Goal: Task Accomplishment & Management: Use online tool/utility

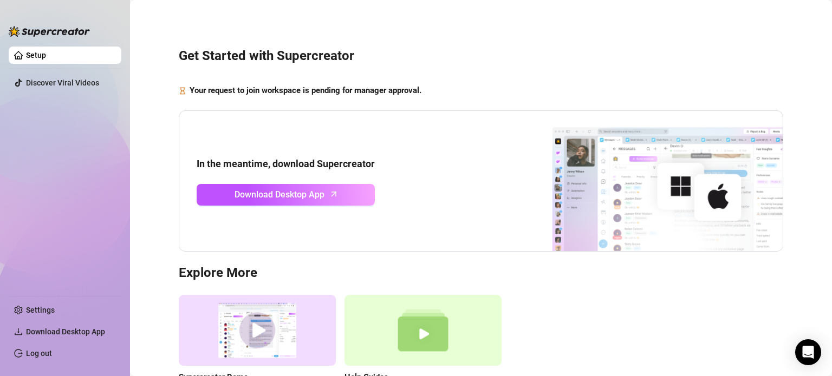
click at [726, 242] on img at bounding box center [647, 181] width 271 height 141
click at [722, 232] on img at bounding box center [647, 181] width 271 height 141
click at [358, 193] on link "Download Desktop App" at bounding box center [286, 195] width 178 height 22
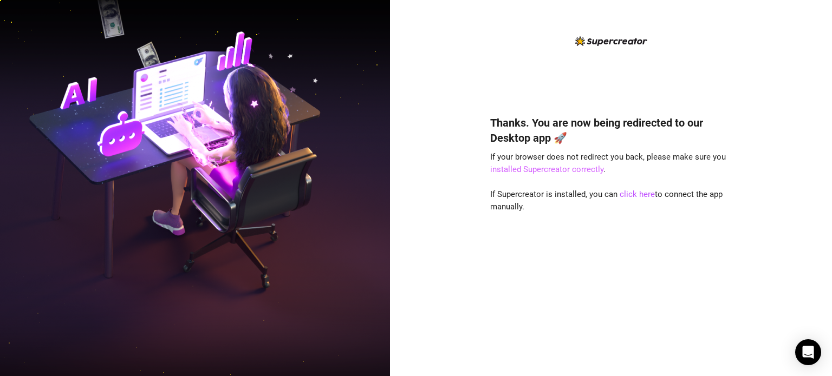
click at [558, 173] on link "installed Supercreator correctly" at bounding box center [546, 170] width 113 height 10
click at [641, 197] on link "click here" at bounding box center [636, 195] width 35 height 10
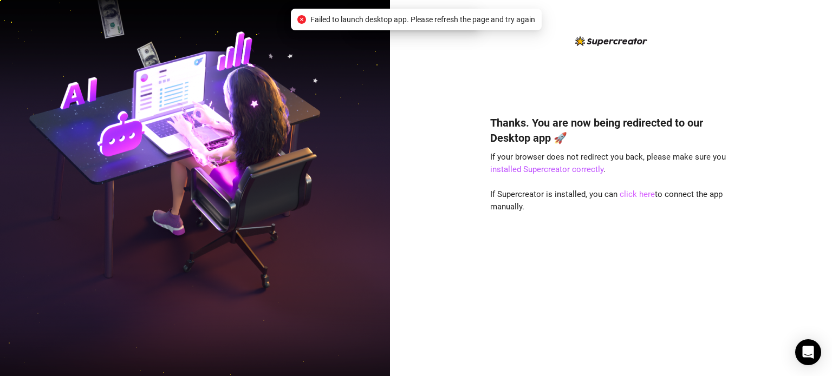
click at [641, 197] on link "click here" at bounding box center [636, 195] width 35 height 10
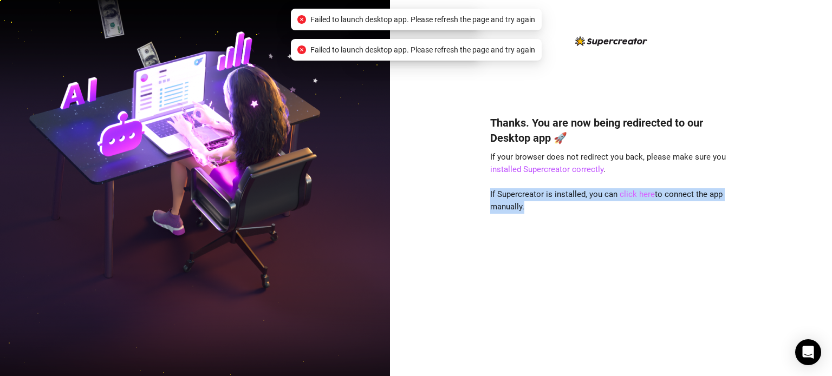
click at [641, 197] on link "click here" at bounding box center [636, 195] width 35 height 10
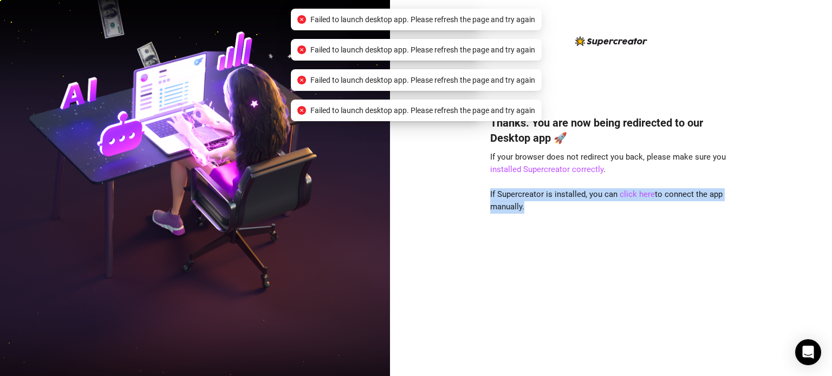
click at [651, 227] on div "Thanks. You are now being redirected to our Desktop app 🚀 If your browser does …" at bounding box center [611, 230] width 242 height 258
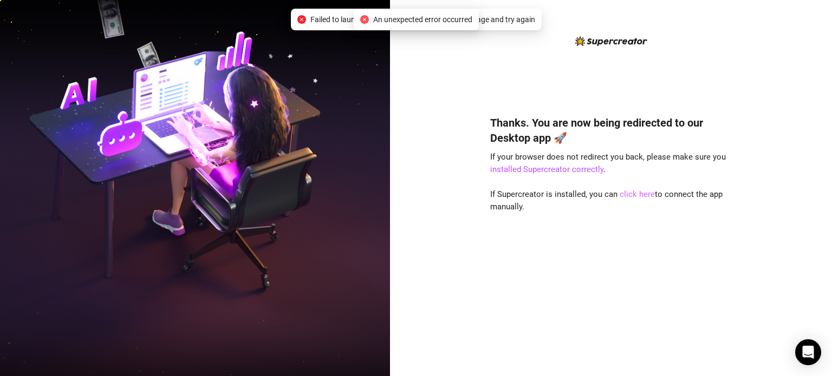
click at [630, 197] on link "click here" at bounding box center [636, 195] width 35 height 10
click at [639, 193] on link "click here" at bounding box center [636, 195] width 35 height 10
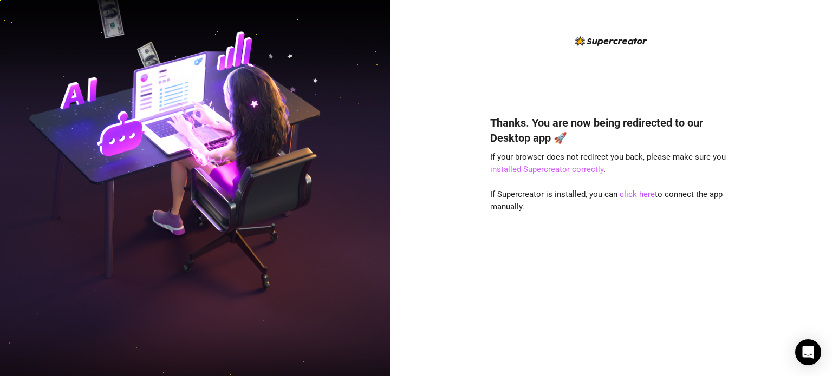
click at [578, 173] on link "installed Supercreator correctly" at bounding box center [546, 170] width 113 height 10
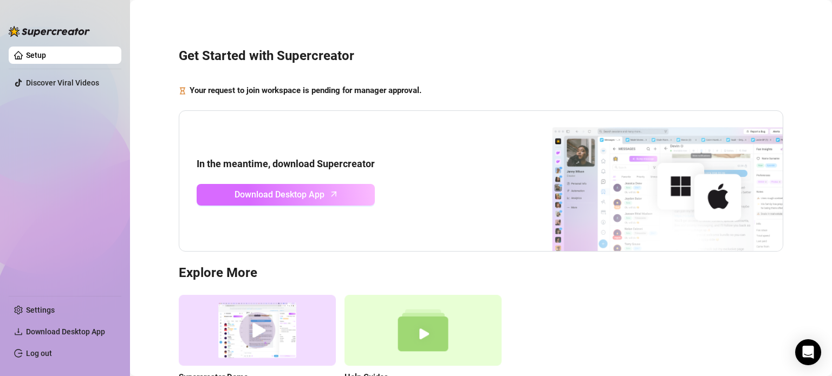
click at [337, 197] on link "Download Desktop App" at bounding box center [286, 195] width 178 height 22
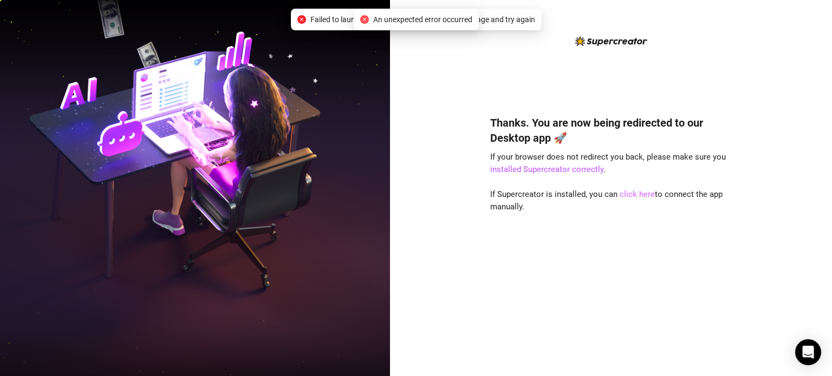
click at [632, 192] on link "click here" at bounding box center [636, 195] width 35 height 10
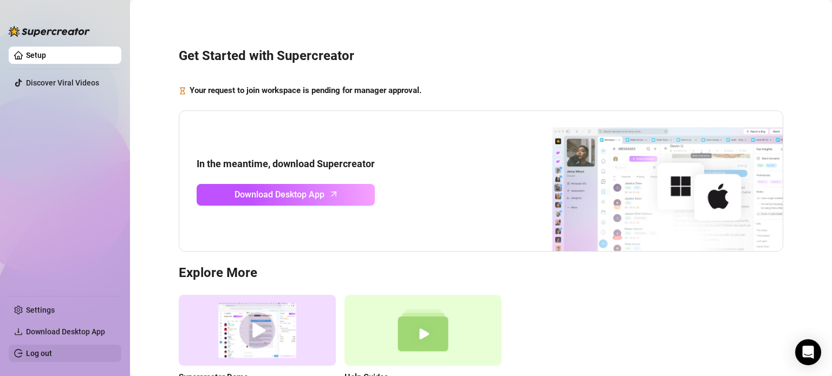
click at [52, 355] on link "Log out" at bounding box center [39, 353] width 26 height 9
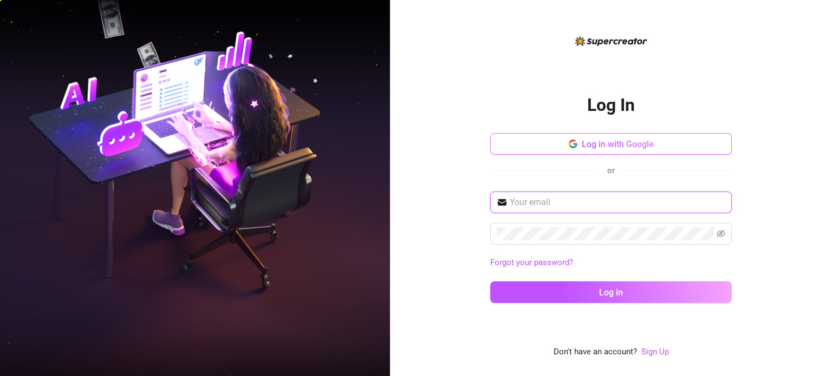
type input "[EMAIL_ADDRESS][DOMAIN_NAME]"
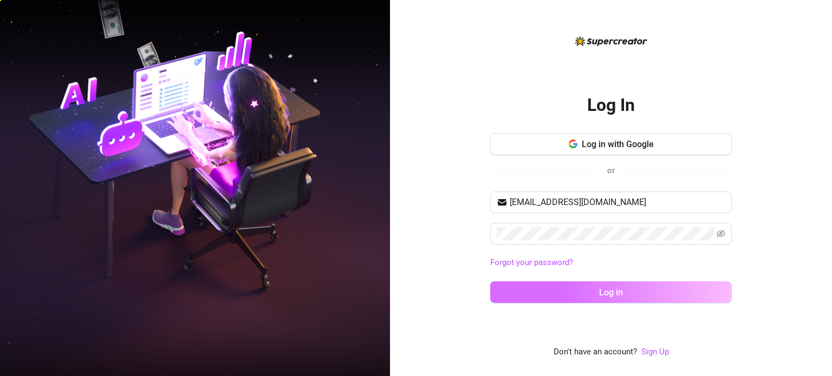
click at [630, 296] on button "Log in" at bounding box center [611, 293] width 242 height 22
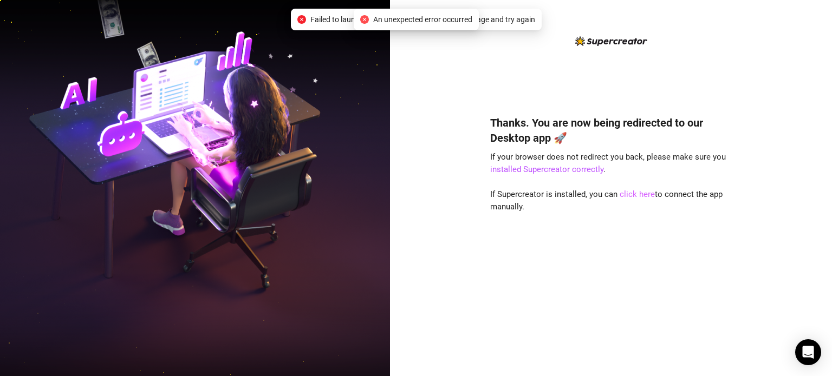
click at [633, 191] on link "click here" at bounding box center [636, 195] width 35 height 10
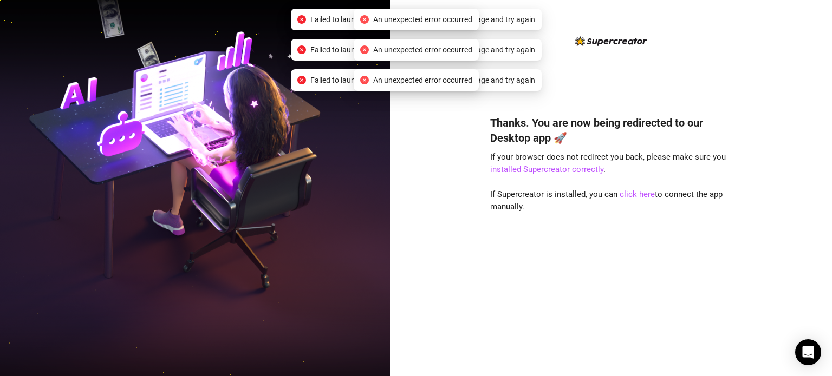
click at [616, 225] on div "Thanks. You are now being redirected to our Desktop app 🚀 If your browser does …" at bounding box center [611, 230] width 242 height 258
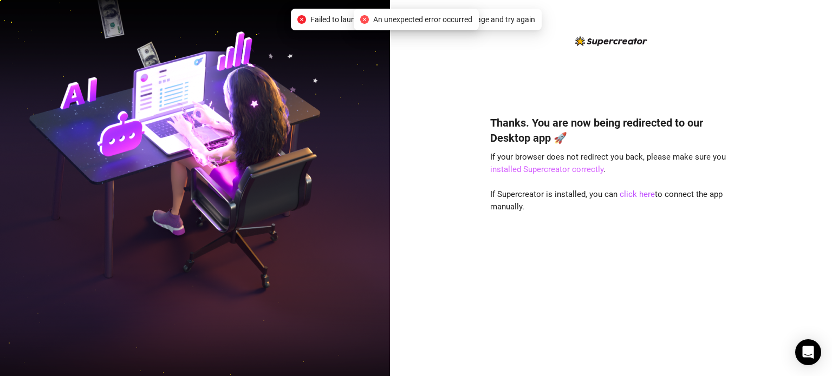
click at [575, 170] on link "installed Supercreator correctly" at bounding box center [546, 170] width 113 height 10
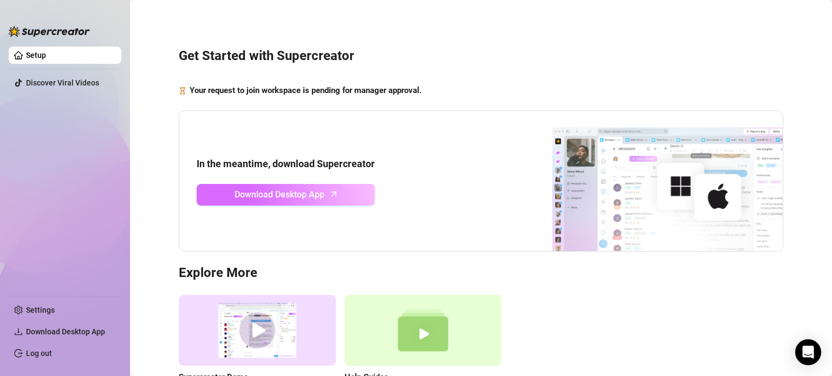
click at [342, 193] on link "Download Desktop App" at bounding box center [286, 195] width 178 height 22
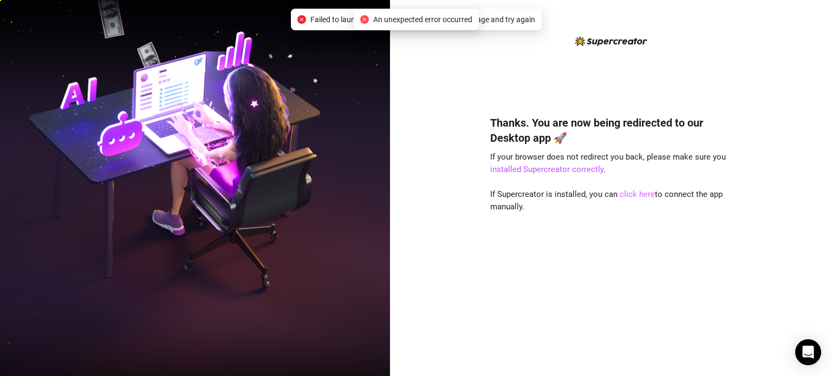
click at [632, 195] on link "click here" at bounding box center [636, 195] width 35 height 10
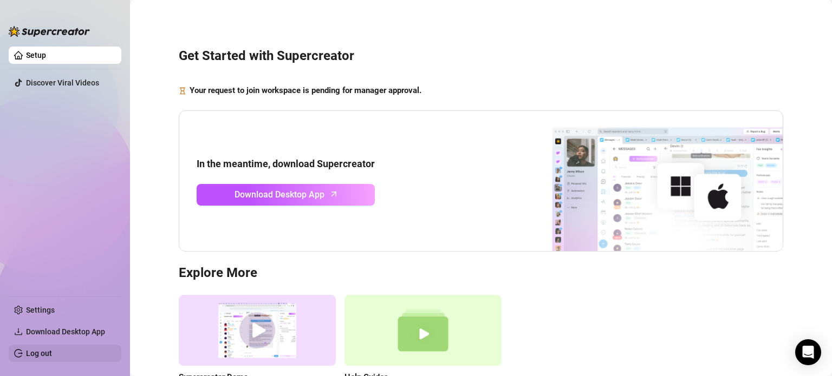
click at [52, 357] on link "Log out" at bounding box center [39, 353] width 26 height 9
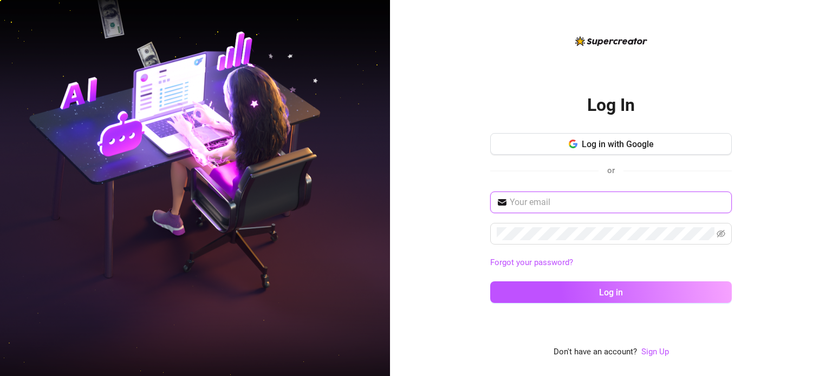
type input "yurialmog2@gmail.com"
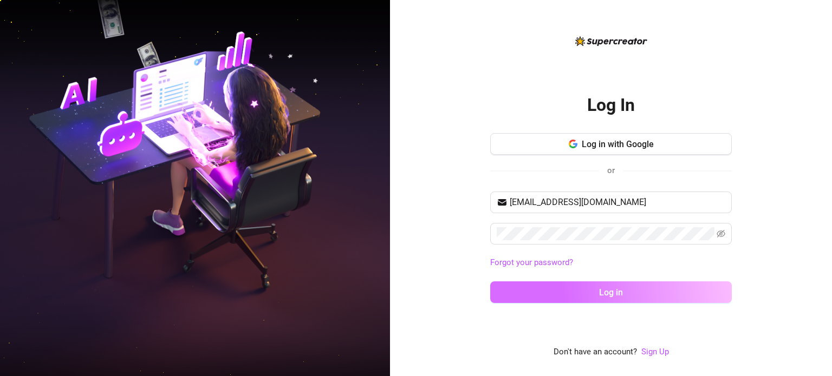
click at [588, 290] on button "Log in" at bounding box center [611, 293] width 242 height 22
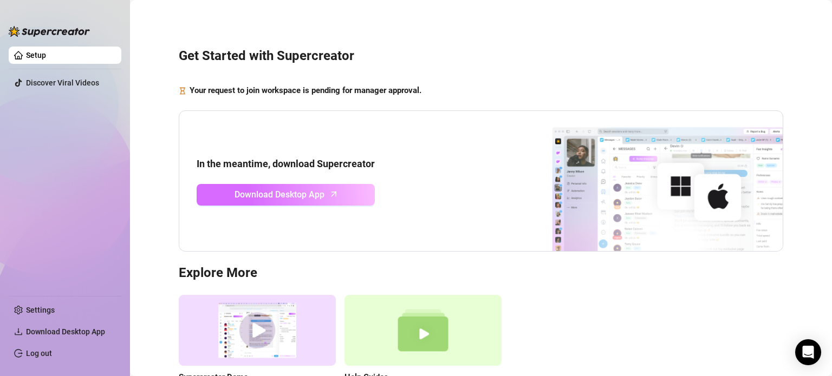
click at [312, 195] on span "Download Desktop App" at bounding box center [279, 195] width 90 height 14
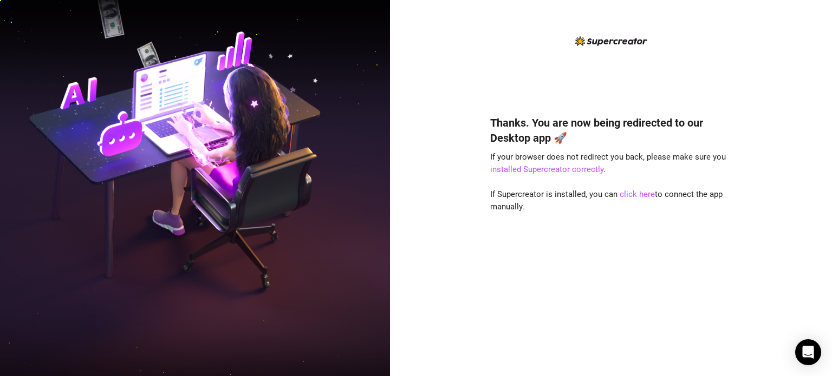
drag, startPoint x: 635, startPoint y: 296, endPoint x: 625, endPoint y: 309, distance: 16.6
drag, startPoint x: 625, startPoint y: 309, endPoint x: 611, endPoint y: 357, distance: 49.5
click at [611, 357] on div "Thanks. You are now being redirected to our Desktop app 🚀 If your browser does …" at bounding box center [611, 230] width 242 height 258
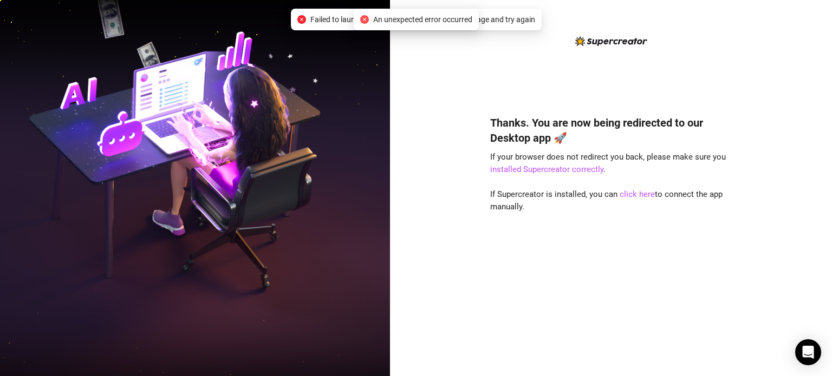
click at [453, 28] on div "An unexpected error occurred" at bounding box center [416, 20] width 125 height 22
click at [445, 15] on span "An unexpected error occurred" at bounding box center [422, 20] width 99 height 12
click at [489, 23] on span "Failed to launch desktop app. Please refresh the page and try again" at bounding box center [422, 20] width 225 height 12
click at [490, 23] on span "Failed to launch desktop app. Please refresh the page and try again" at bounding box center [422, 20] width 225 height 12
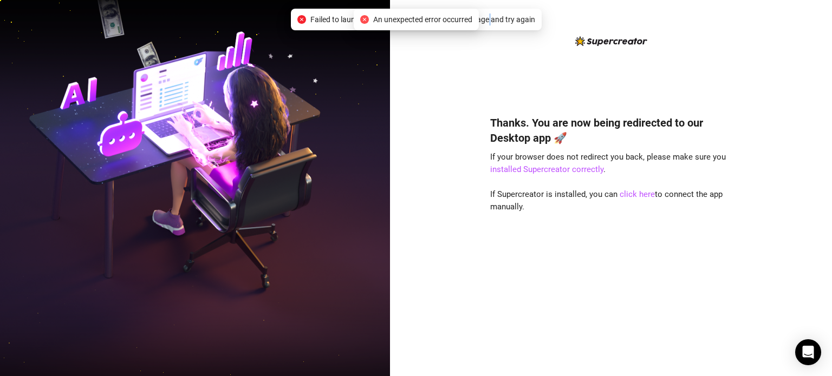
click at [490, 23] on span "Failed to launch desktop app. Please refresh the page and try again" at bounding box center [422, 20] width 225 height 12
click at [631, 197] on link "click here" at bounding box center [636, 195] width 35 height 10
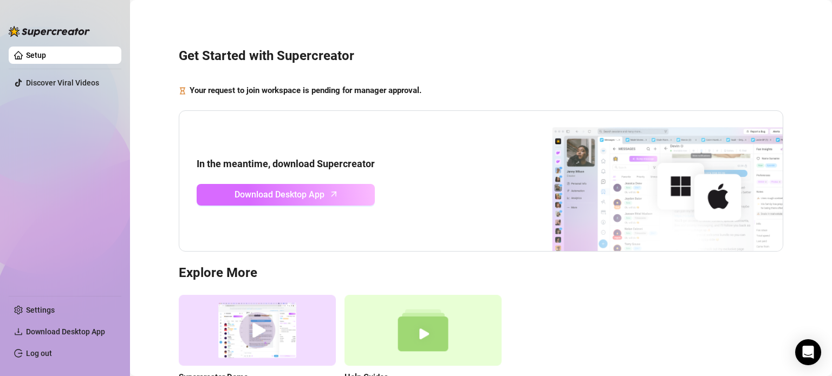
click at [354, 200] on link "Download Desktop App" at bounding box center [286, 195] width 178 height 22
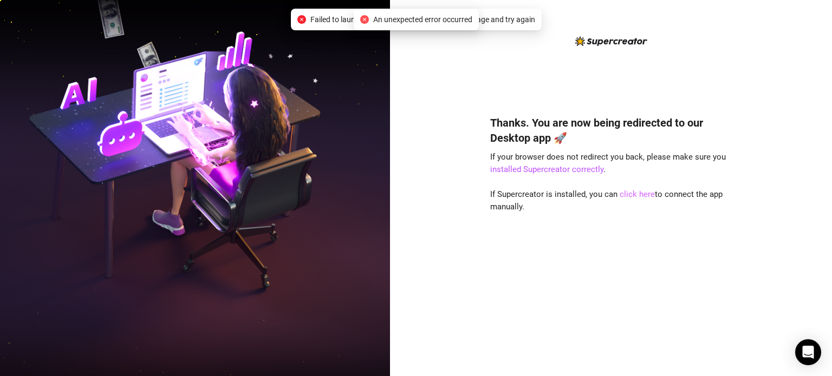
click at [625, 196] on link "click here" at bounding box center [636, 195] width 35 height 10
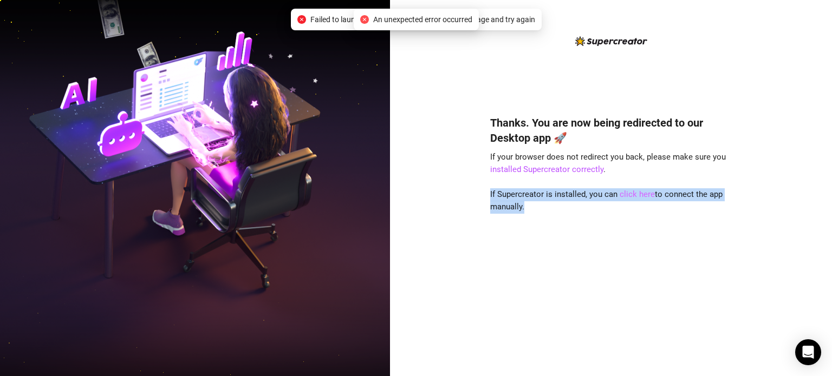
click at [625, 196] on link "click here" at bounding box center [636, 195] width 35 height 10
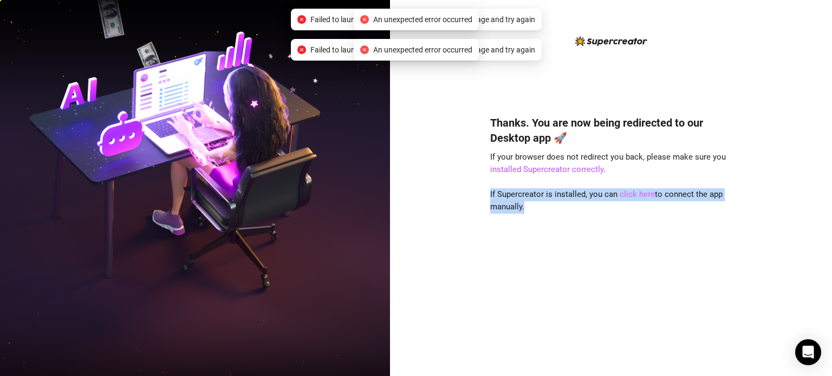
click at [626, 196] on link "click here" at bounding box center [636, 195] width 35 height 10
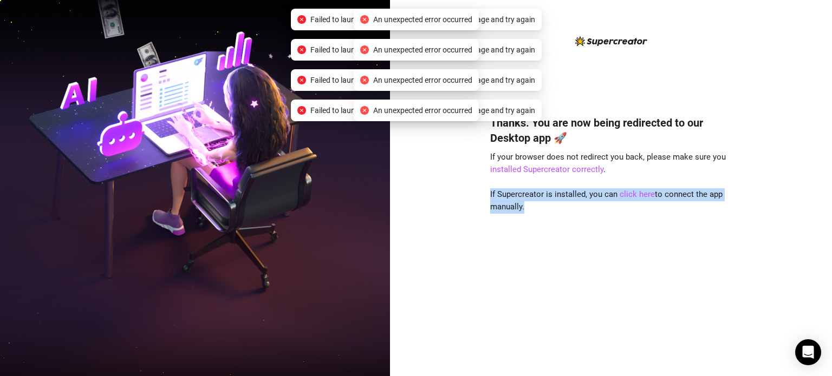
click at [628, 223] on div "Thanks. You are now being redirected to our Desktop app 🚀 If your browser does …" at bounding box center [611, 230] width 242 height 258
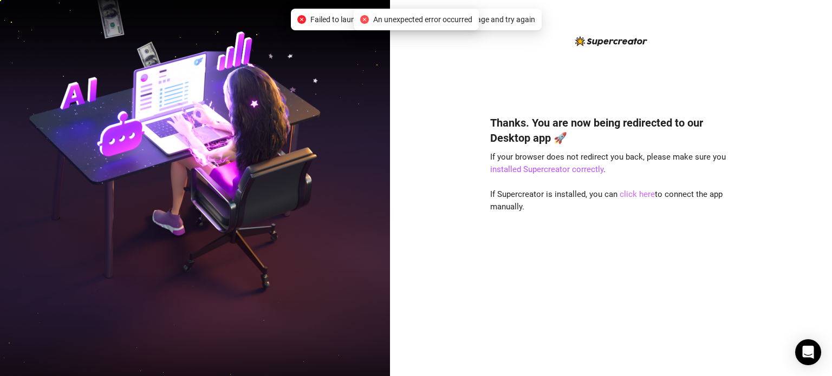
click at [644, 193] on link "click here" at bounding box center [636, 195] width 35 height 10
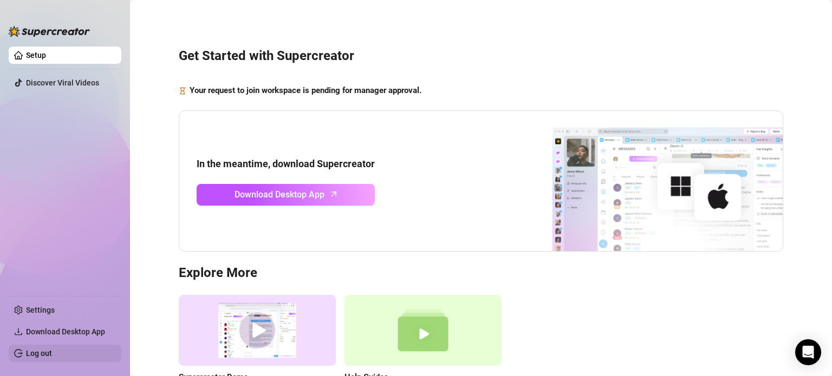
click at [52, 351] on link "Log out" at bounding box center [39, 353] width 26 height 9
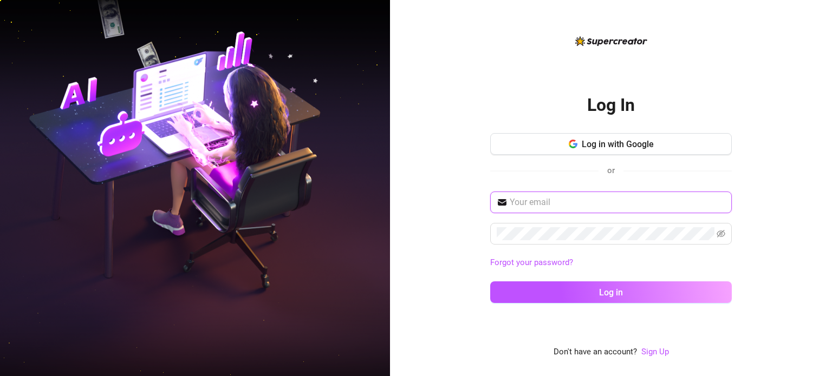
type input "[EMAIL_ADDRESS][DOMAIN_NAME]"
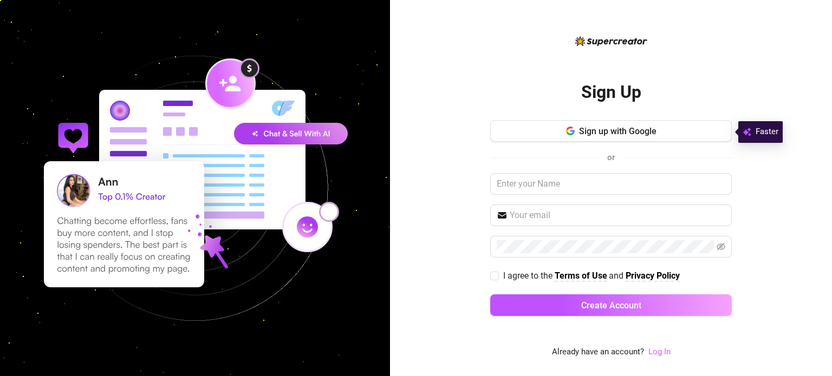
click at [655, 355] on link "Log In" at bounding box center [659, 352] width 22 height 10
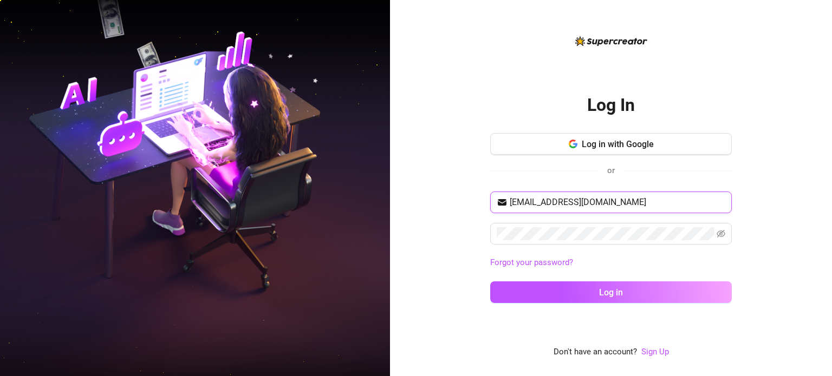
click at [576, 200] on input "[EMAIL_ADDRESS][DOMAIN_NAME]" at bounding box center [618, 202] width 216 height 13
type input "yuri32635@gmail.com"
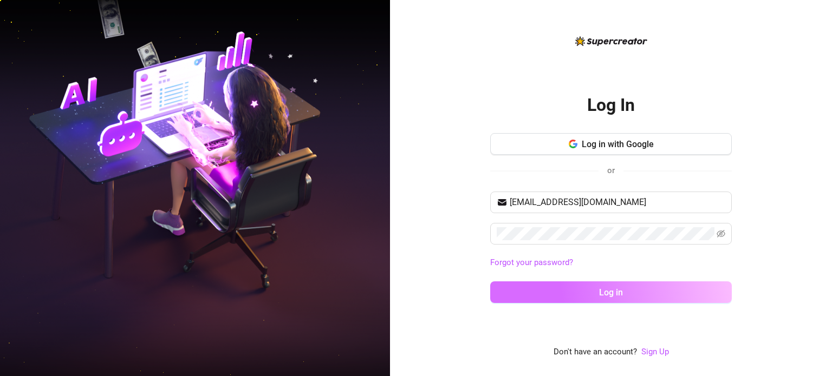
click at [605, 288] on span "Log in" at bounding box center [611, 293] width 24 height 10
